Goal: Find specific page/section: Find specific page/section

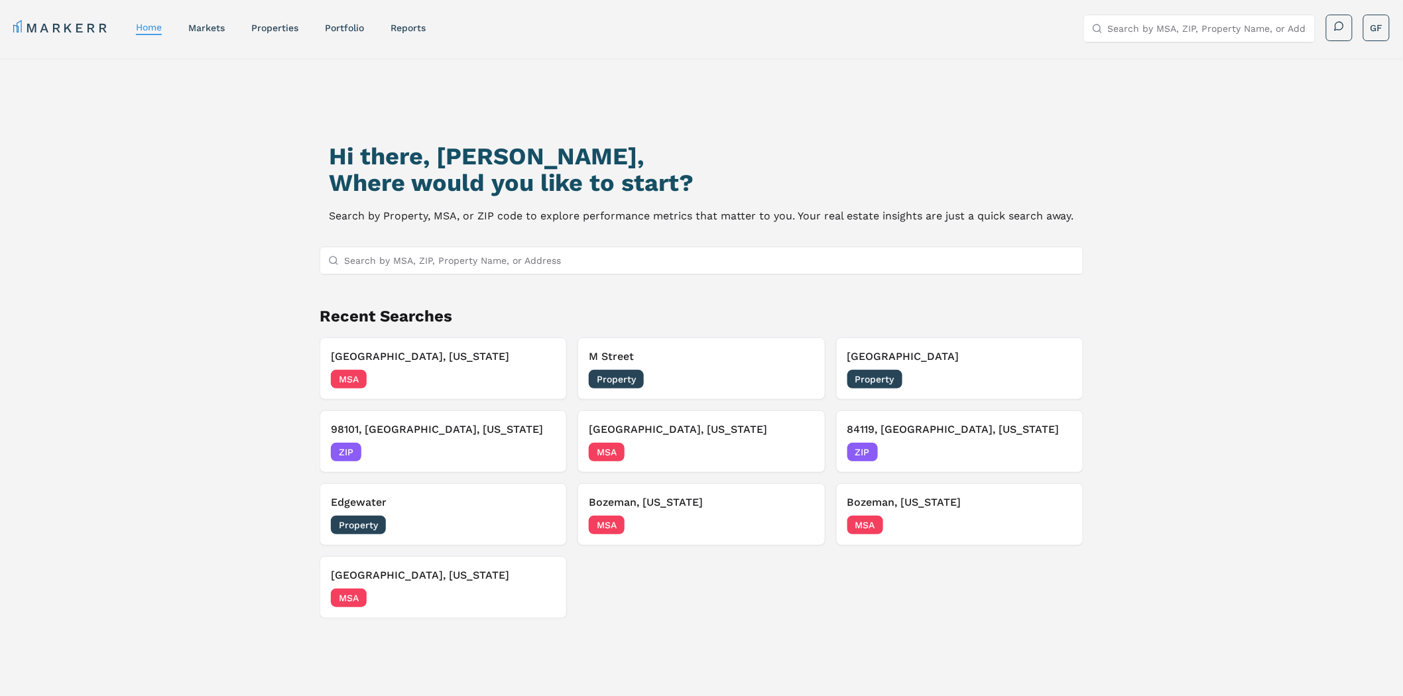
click at [465, 261] on input "Search by MSA, ZIP, Property Name, or Address" at bounding box center [709, 260] width 730 height 27
paste input "29615"
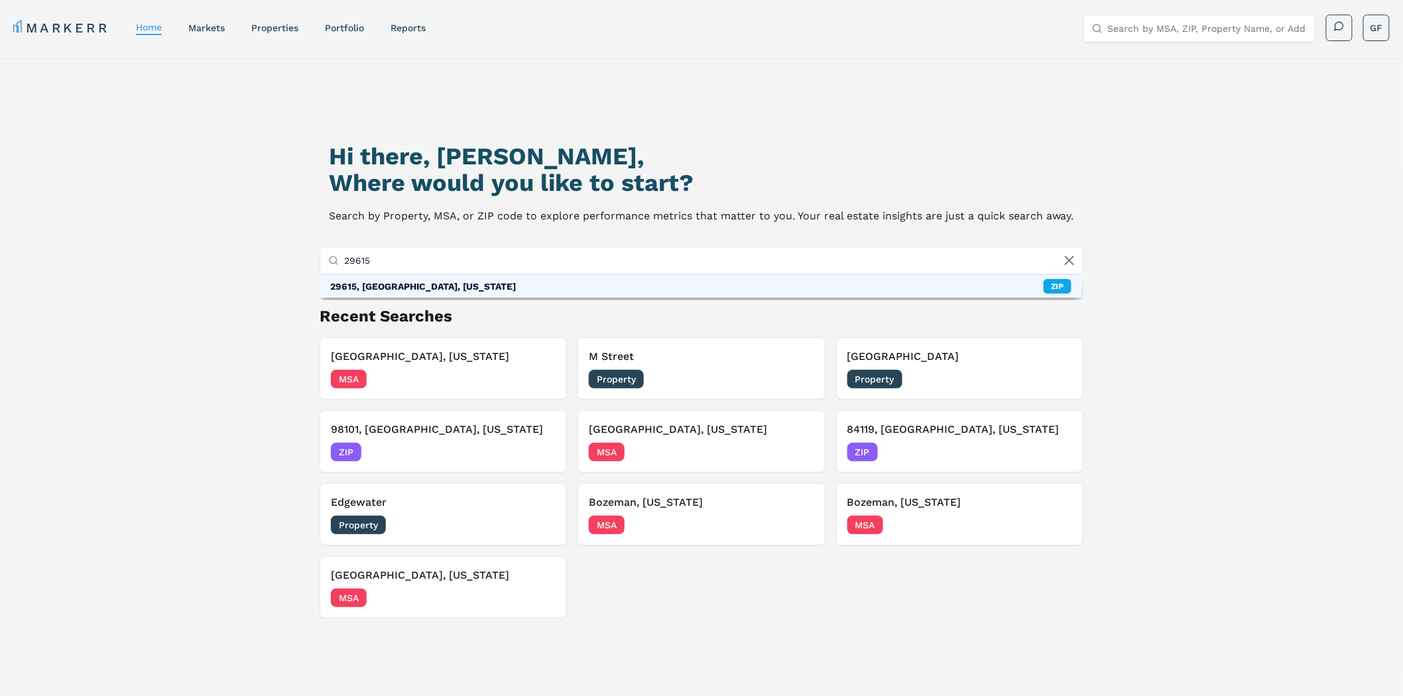
type input "29615"
click at [456, 282] on div "29615, [GEOGRAPHIC_DATA], [US_STATE]" at bounding box center [423, 286] width 186 height 13
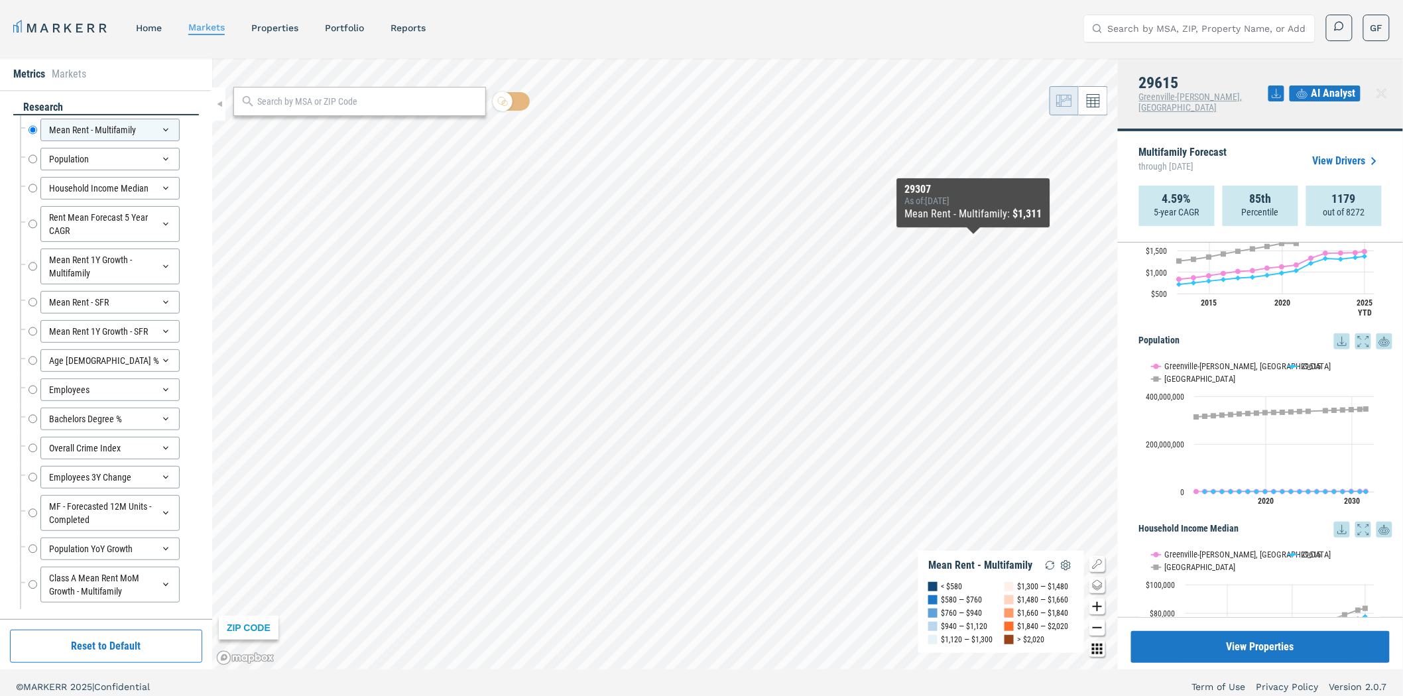
scroll to position [294, 0]
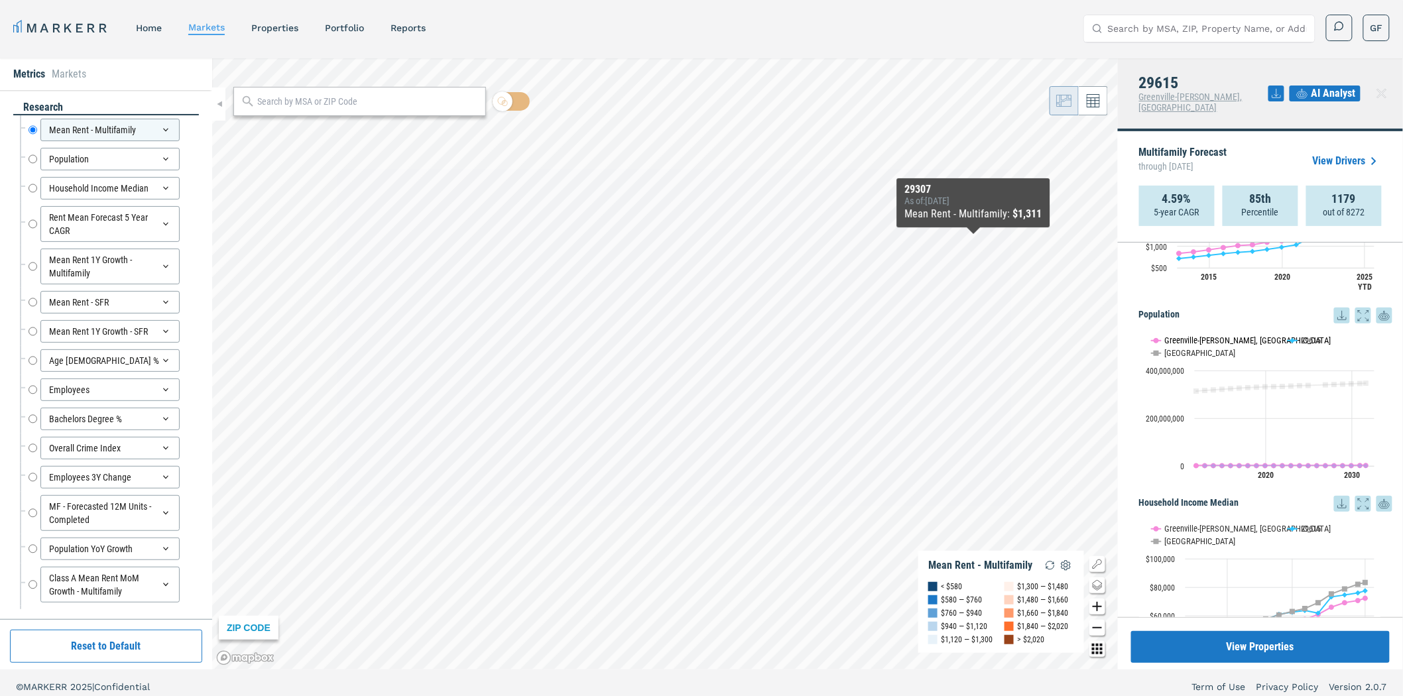
drag, startPoint x: 1227, startPoint y: 327, endPoint x: 1171, endPoint y: 349, distance: 59.8
click at [1226, 335] on button "Show Greenville-Anderson-Mauldin, SC" at bounding box center [1212, 340] width 123 height 11
click at [1172, 348] on button "Show USA" at bounding box center [1165, 353] width 28 height 11
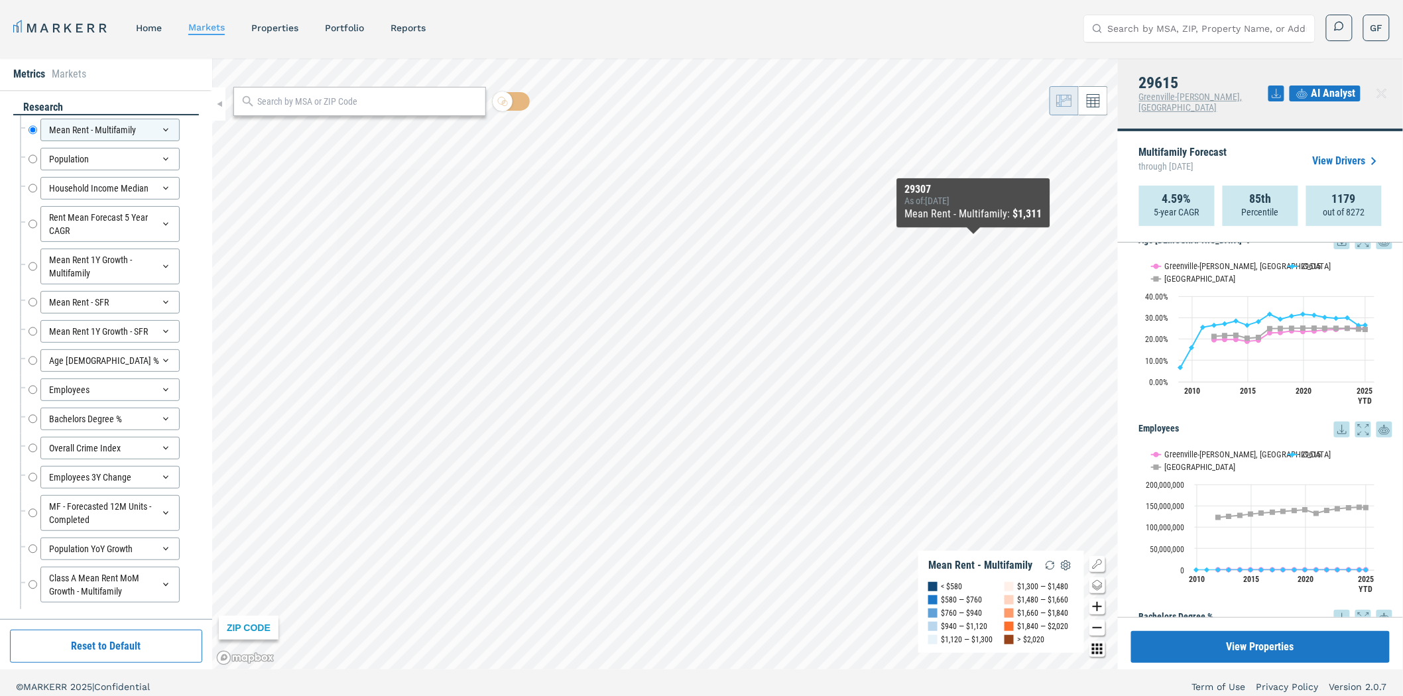
scroll to position [1546, 0]
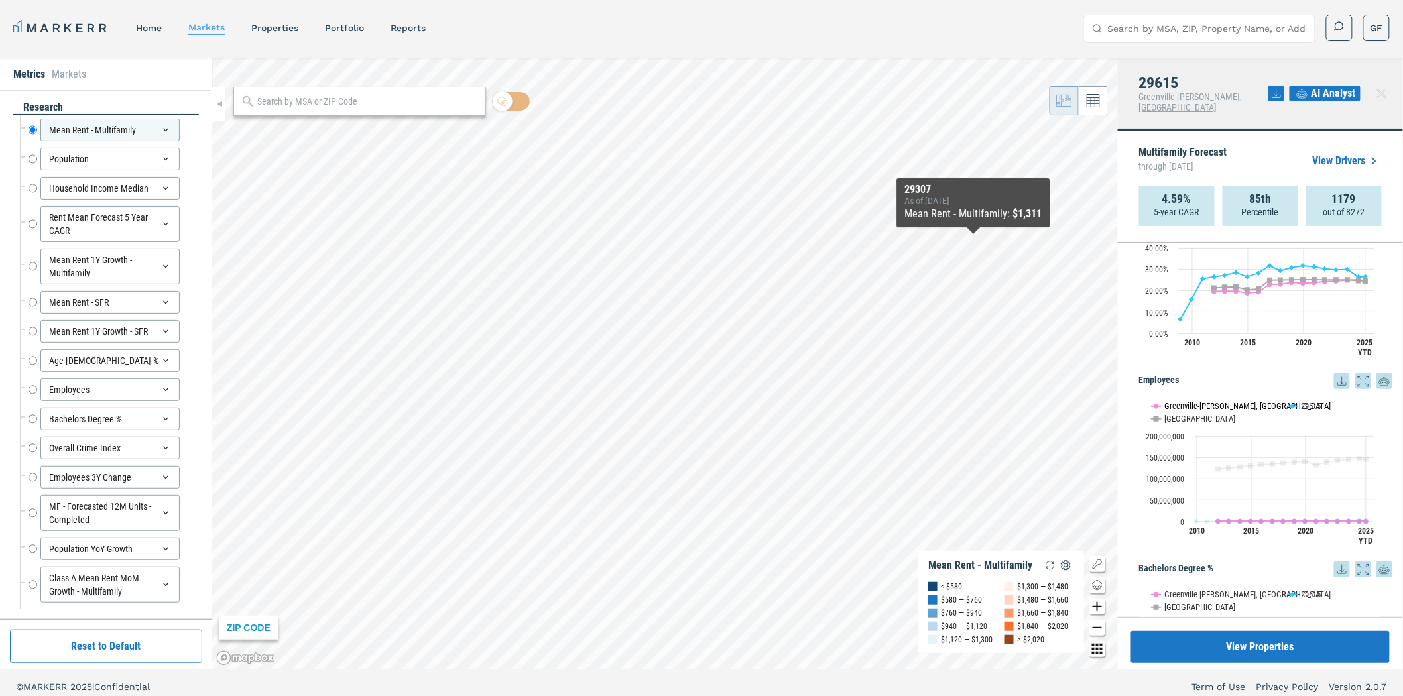
click at [1241, 401] on button "Show Greenville-Anderson-Mauldin, SC" at bounding box center [1212, 406] width 123 height 11
click at [1170, 414] on button "Show USA" at bounding box center [1165, 419] width 28 height 11
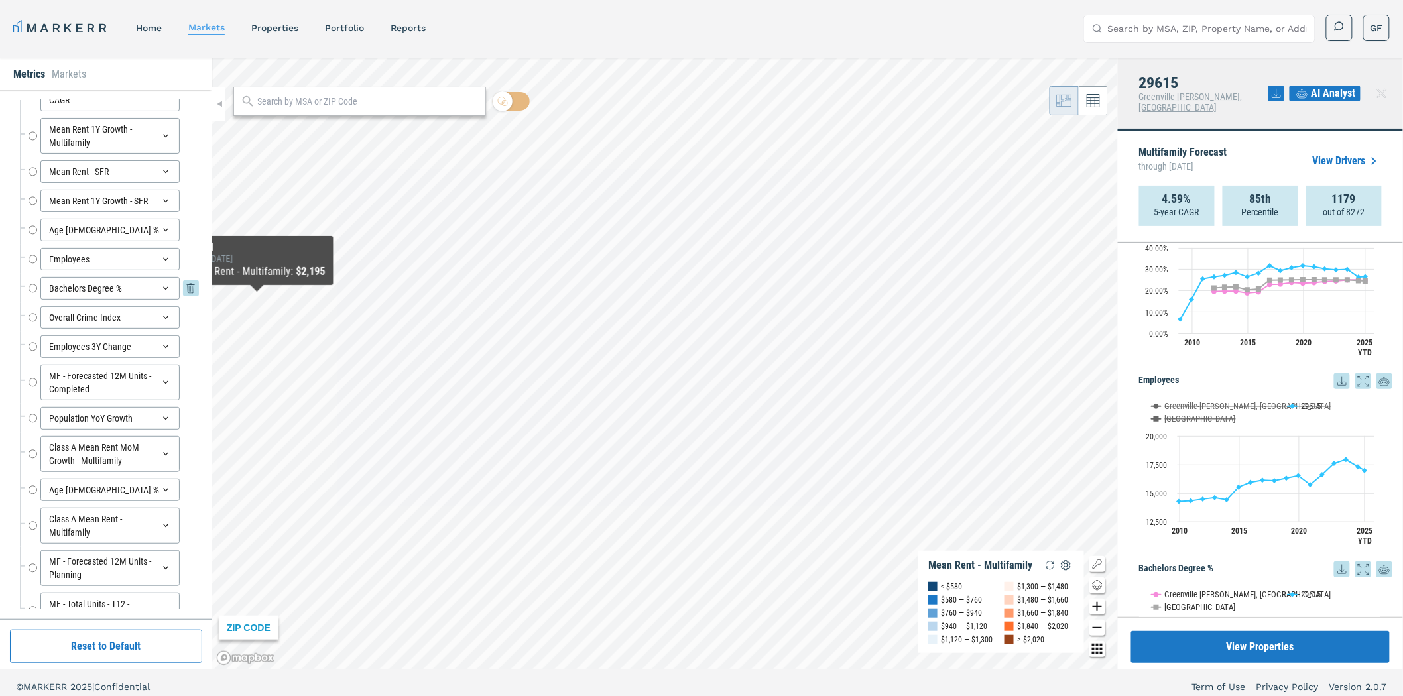
scroll to position [147, 0]
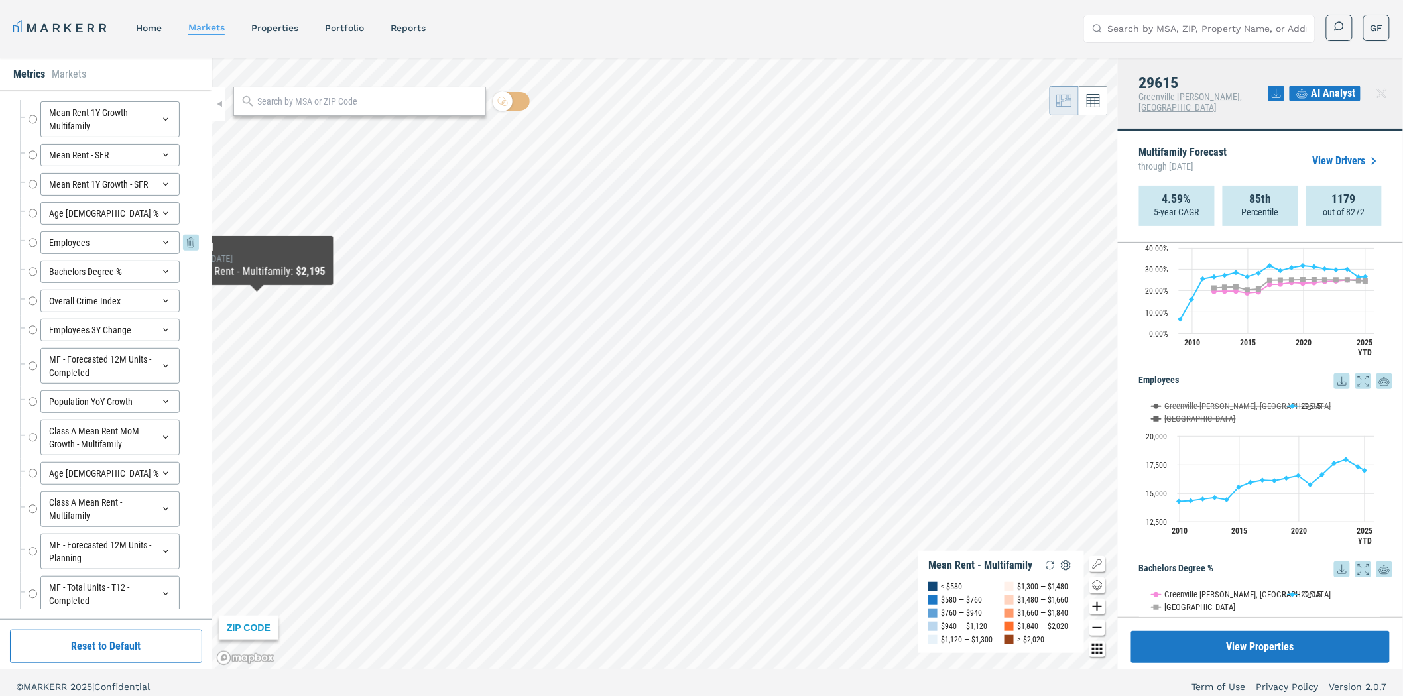
click at [32, 242] on input "Employees" at bounding box center [33, 242] width 9 height 23
radio input "false"
radio input "true"
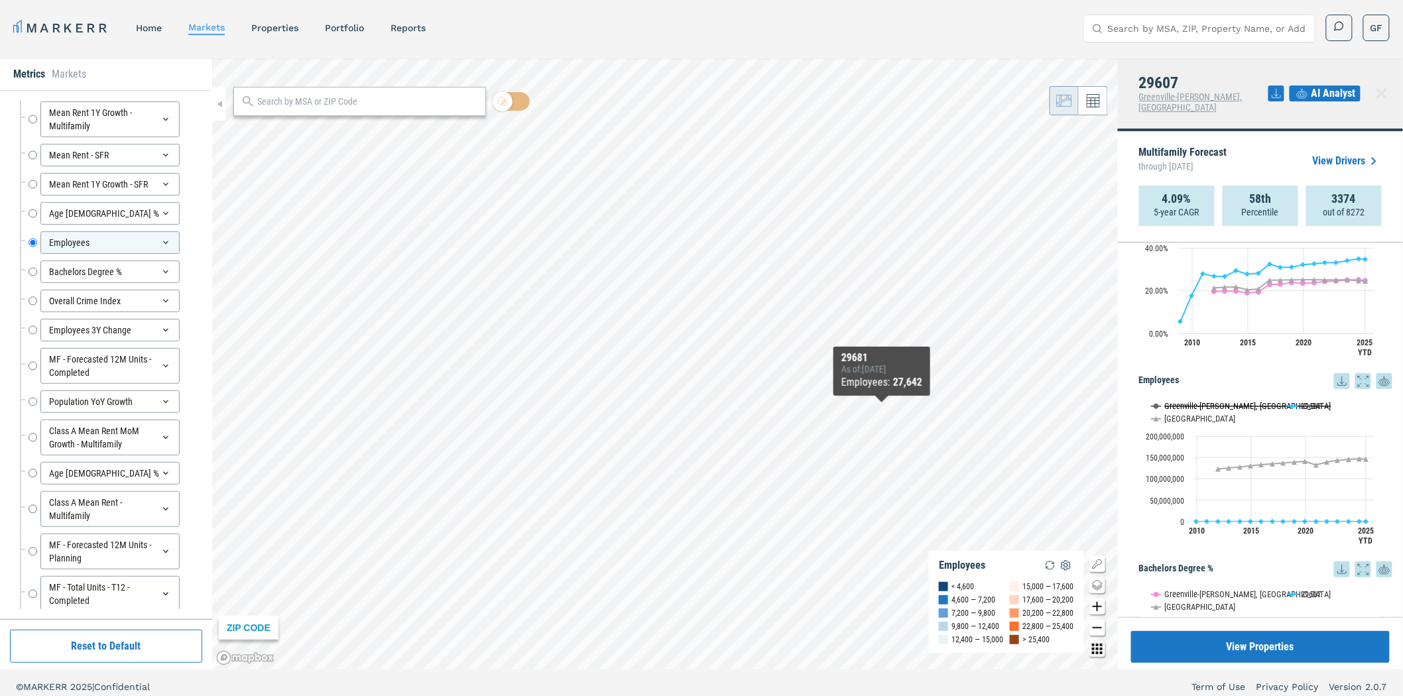
click at [1230, 401] on button "Show Greenville-Anderson-Mauldin, SC" at bounding box center [1212, 406] width 123 height 11
click at [1233, 401] on button "Show Greenville-Anderson-Mauldin, SC" at bounding box center [1212, 406] width 123 height 11
click at [1167, 414] on button "Show USA" at bounding box center [1165, 419] width 28 height 11
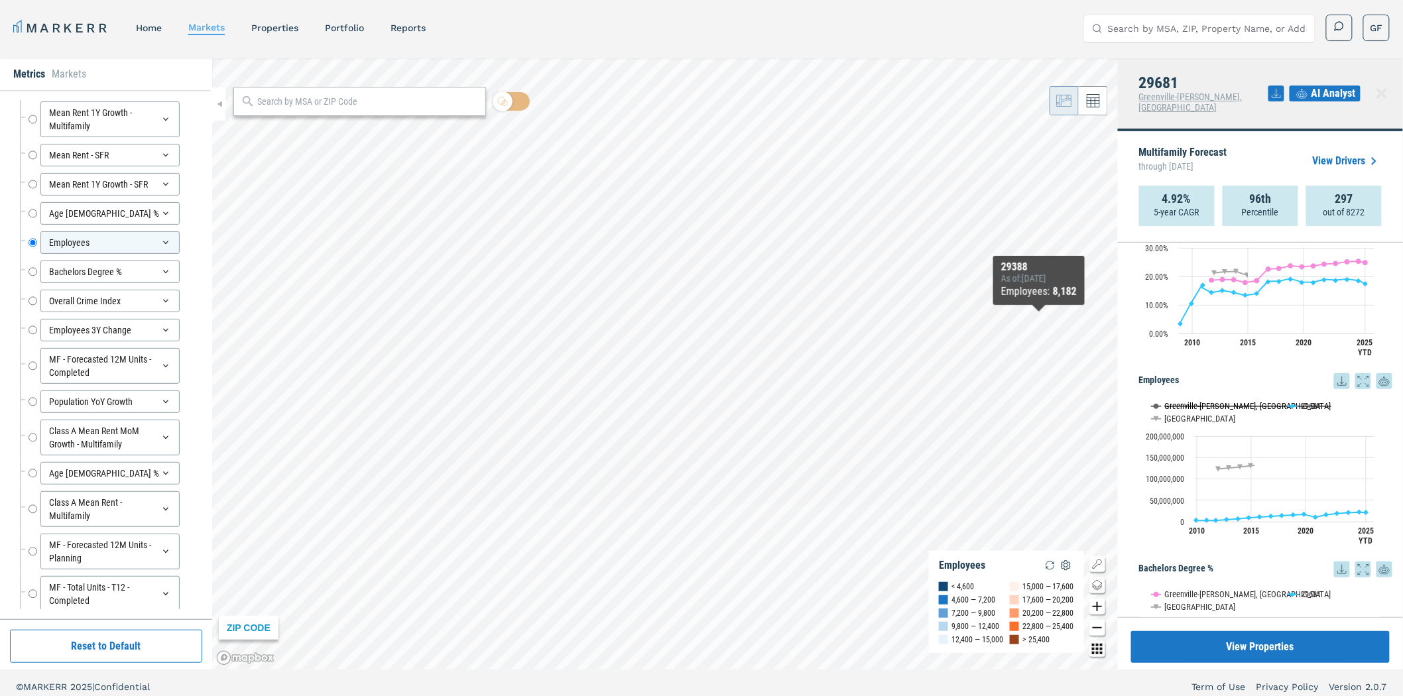
click at [1255, 401] on button "Show Greenville-Anderson-Mauldin, SC" at bounding box center [1212, 406] width 123 height 11
click at [1175, 414] on button "Show USA" at bounding box center [1165, 419] width 28 height 11
click at [1198, 401] on button "Show Greenville-Anderson-Mauldin, SC" at bounding box center [1212, 406] width 123 height 11
